Goal: Find contact information: Find contact information

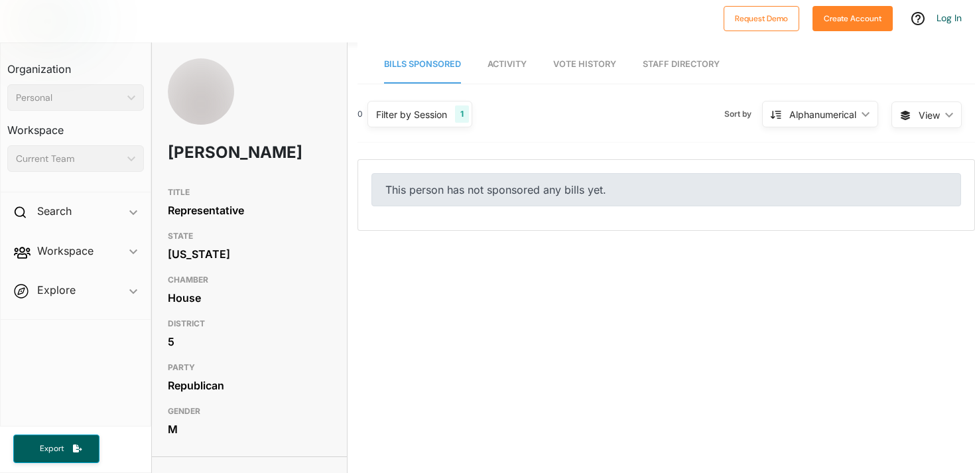
click at [332, 326] on div "TITLE Representative STATE [US_STATE] CHAMBER House DISTRICT 5 PARTY Republican…" at bounding box center [249, 311] width 194 height 263
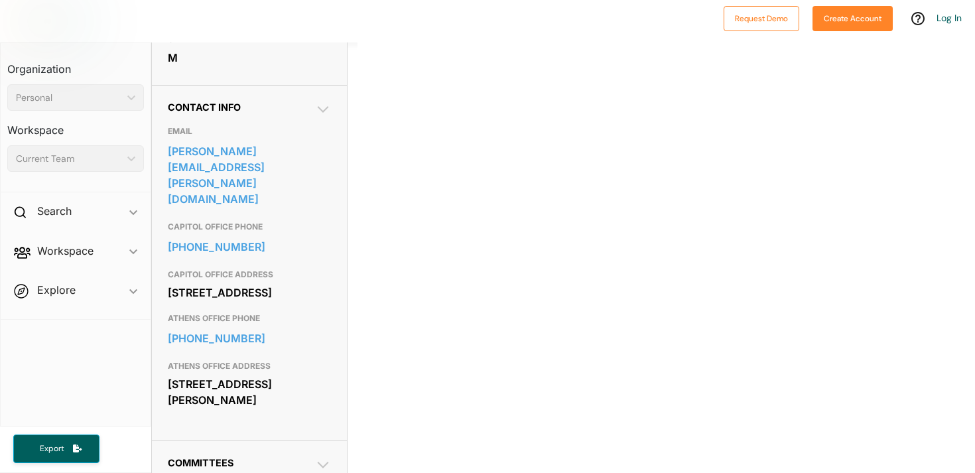
scroll to position [398, 0]
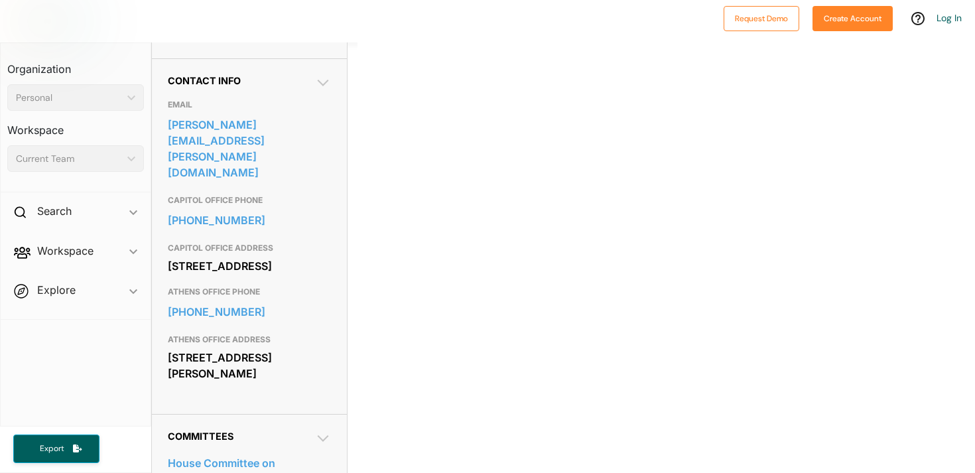
drag, startPoint x: 167, startPoint y: 246, endPoint x: 290, endPoint y: 260, distance: 124.1
click at [294, 262] on div "Contact Info EMAIL [PERSON_NAME][EMAIL_ADDRESS][PERSON_NAME][DOMAIN_NAME] CAPIT…" at bounding box center [249, 235] width 194 height 355
click at [171, 347] on div "[STREET_ADDRESS][PERSON_NAME]" at bounding box center [249, 365] width 162 height 36
drag, startPoint x: 171, startPoint y: 347, endPoint x: 268, endPoint y: 391, distance: 106.5
click at [268, 391] on div "Contact Info EMAIL [PERSON_NAME][EMAIL_ADDRESS][PERSON_NAME][DOMAIN_NAME] CAPIT…" at bounding box center [249, 235] width 194 height 355
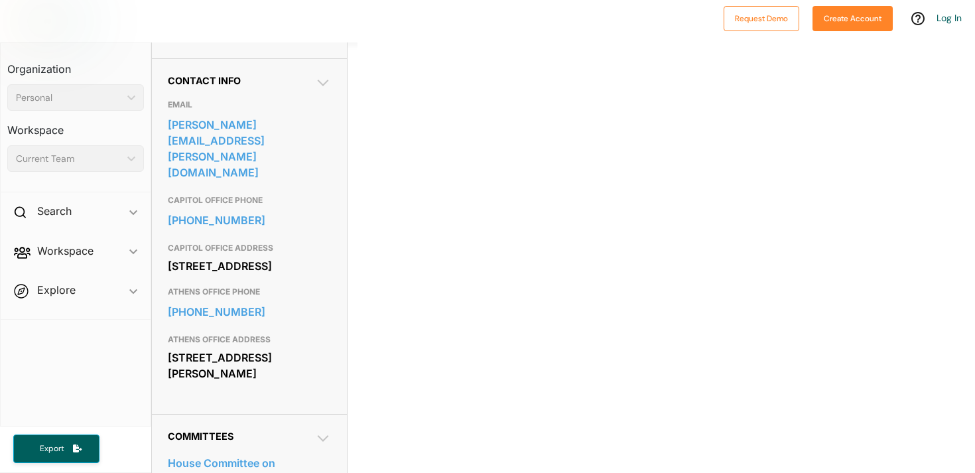
click at [210, 332] on h3 "ATHENS OFFICE ADDRESS" at bounding box center [249, 340] width 162 height 16
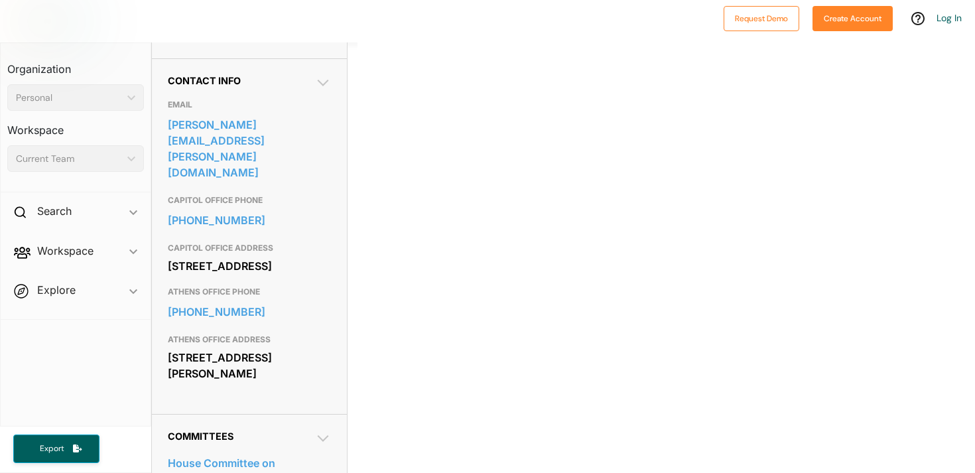
click at [218, 256] on div "[STREET_ADDRESS]" at bounding box center [249, 266] width 162 height 20
